Goal: Information Seeking & Learning: Learn about a topic

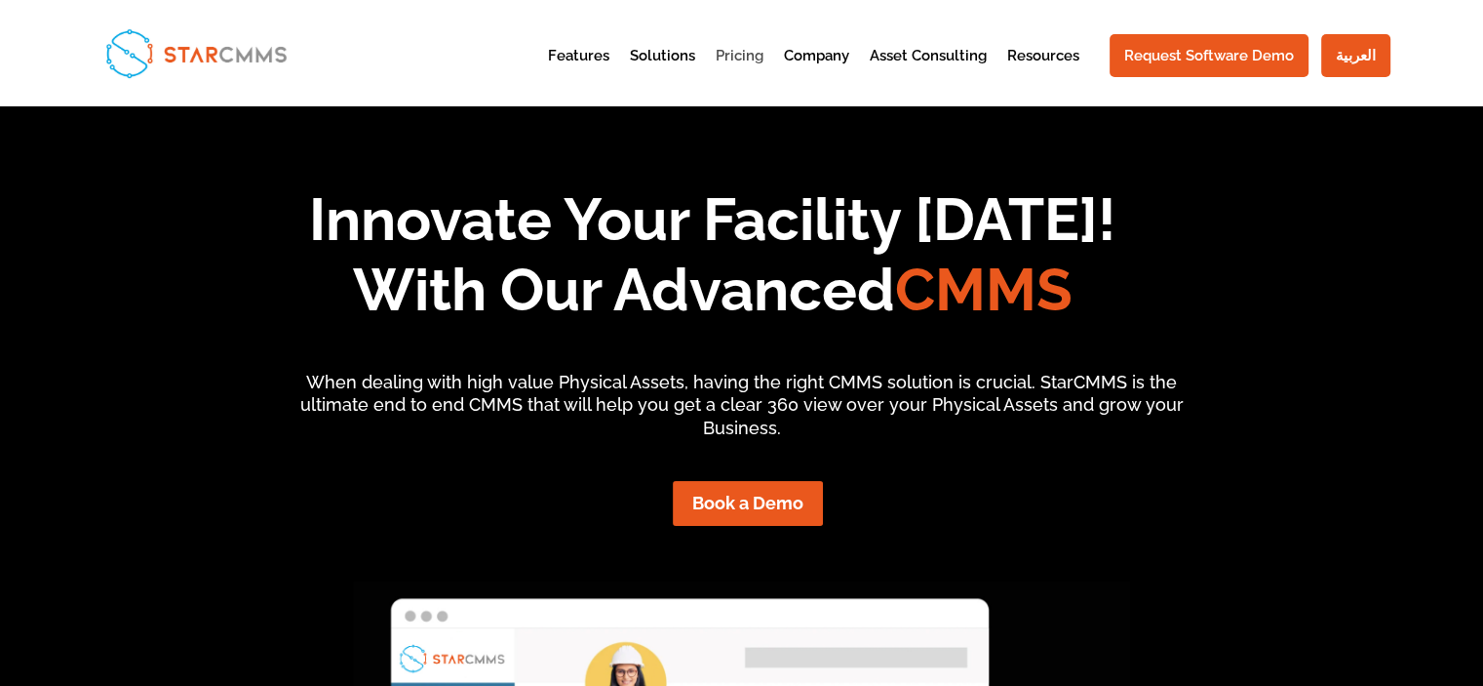
scroll to position [160, 335]
click at [731, 50] on link "Pricing" at bounding box center [740, 73] width 48 height 48
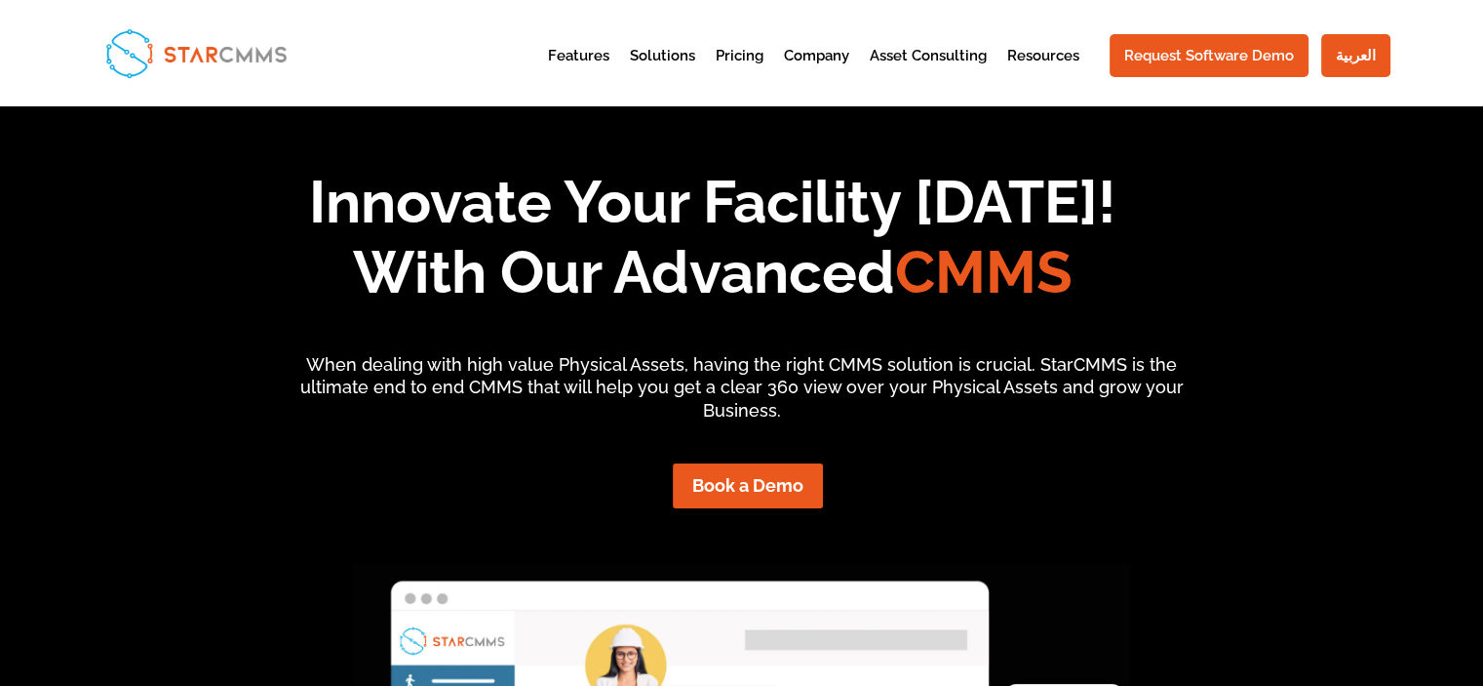
scroll to position [161, 0]
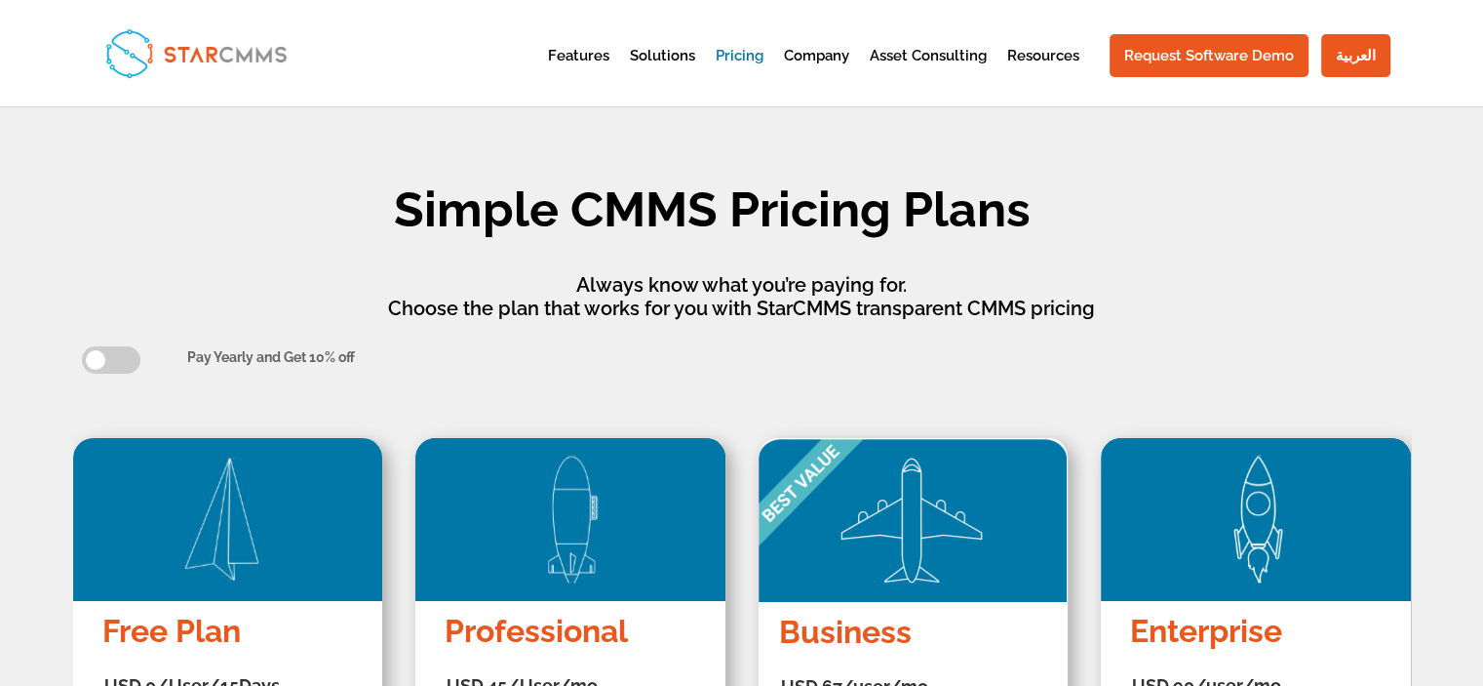
click at [190, 60] on img at bounding box center [197, 52] width 198 height 64
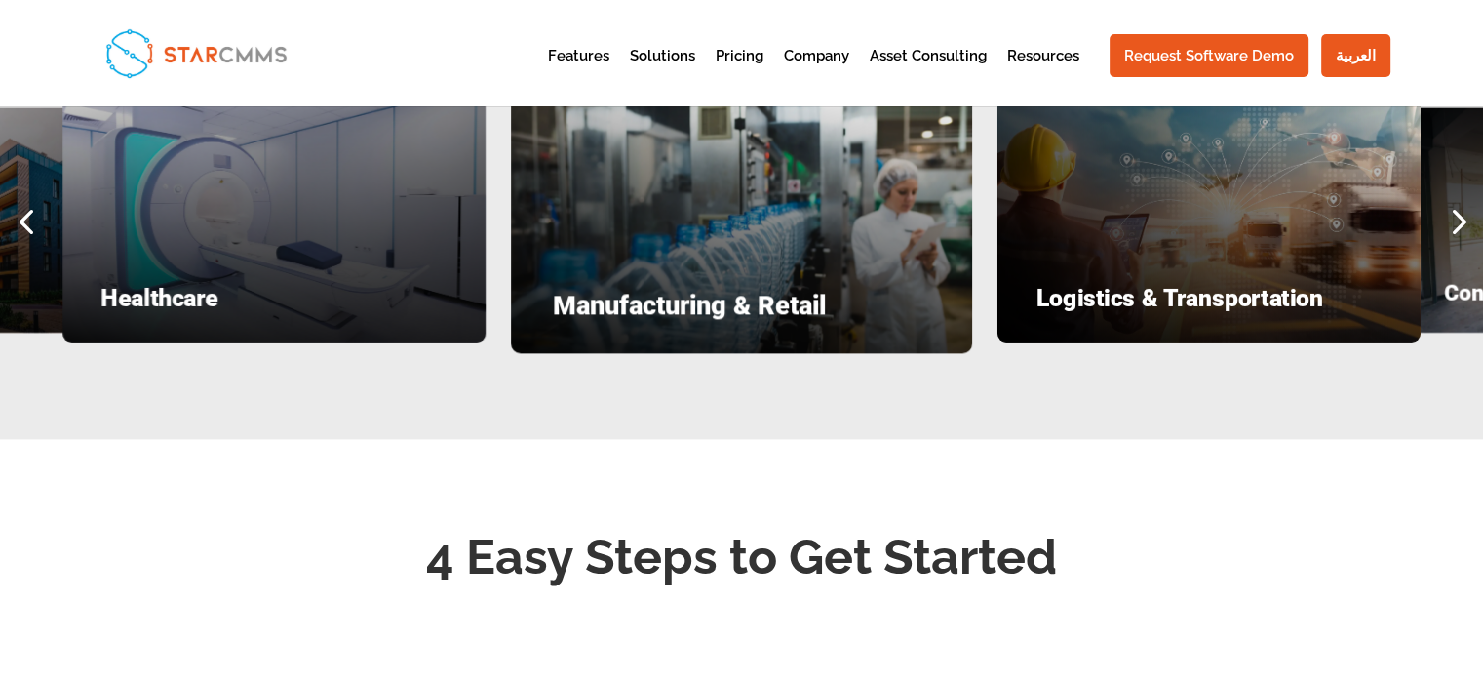
scroll to position [3218, 0]
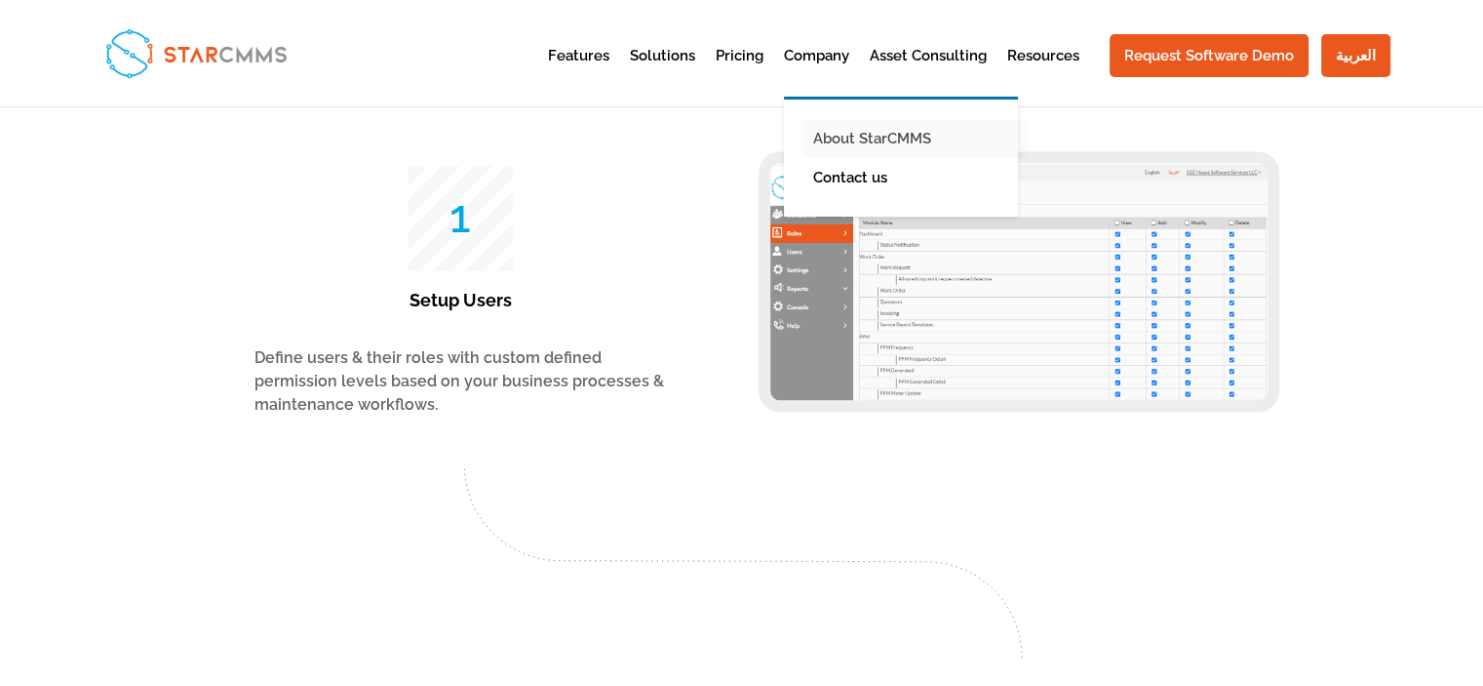
click at [861, 130] on link "About StarCMMS" at bounding box center [916, 138] width 224 height 39
